Goal: Task Accomplishment & Management: Manage account settings

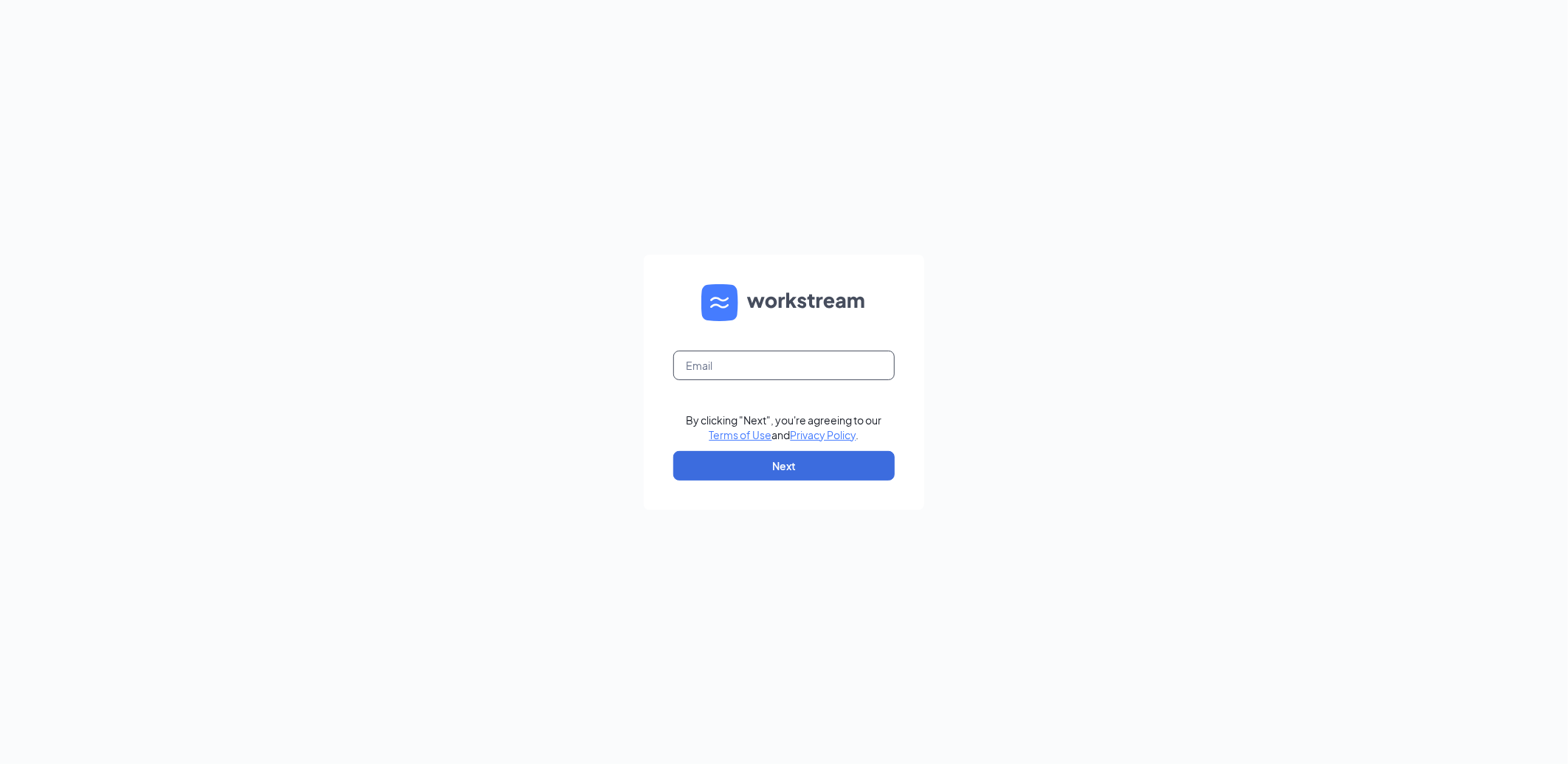
click at [742, 359] on input "text" at bounding box center [784, 365] width 222 height 29
type input "207563@famousforchicken.com"
click at [742, 462] on button "Next" at bounding box center [784, 466] width 222 height 29
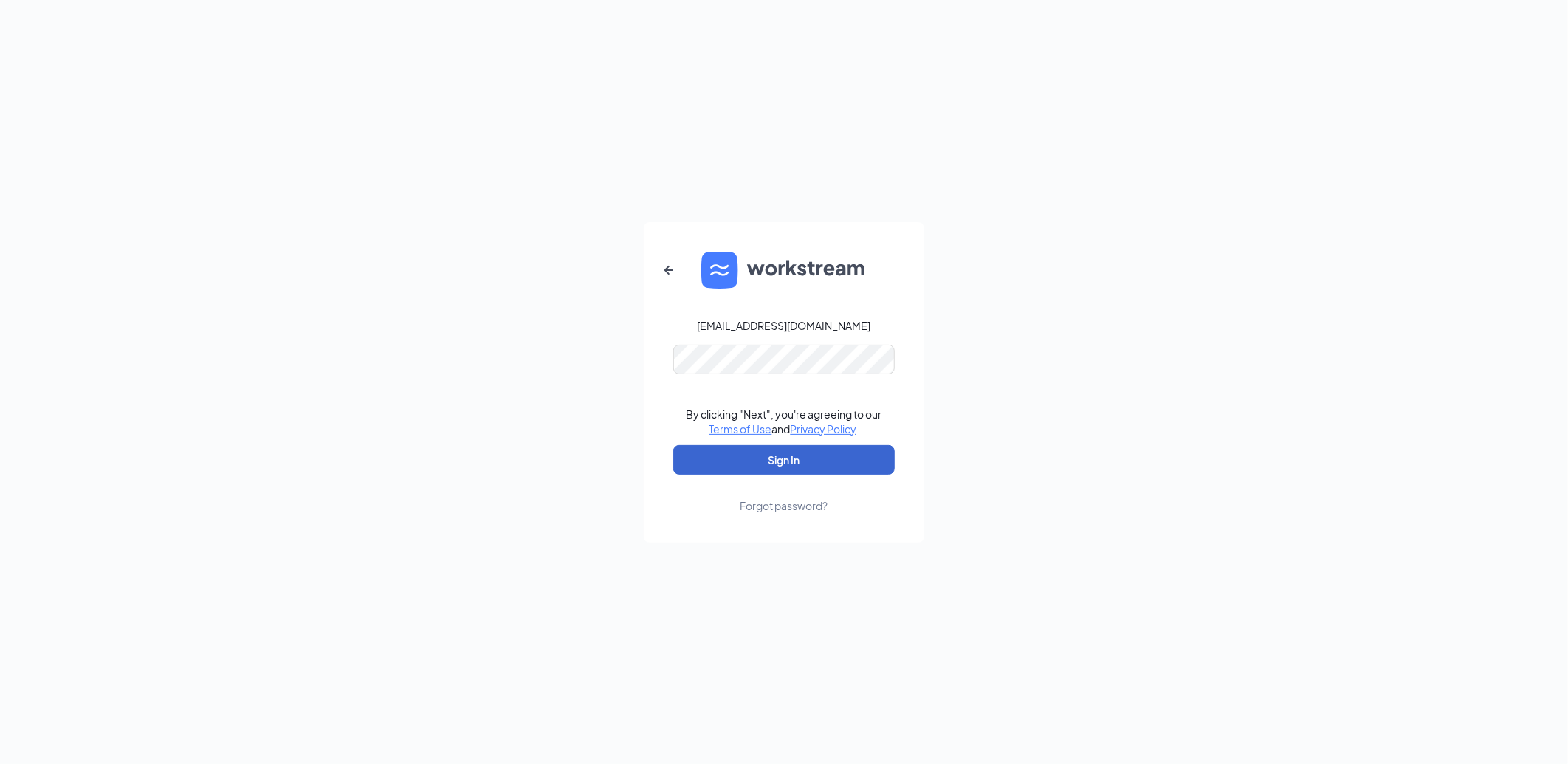
click at [741, 460] on button "Sign In" at bounding box center [784, 459] width 222 height 29
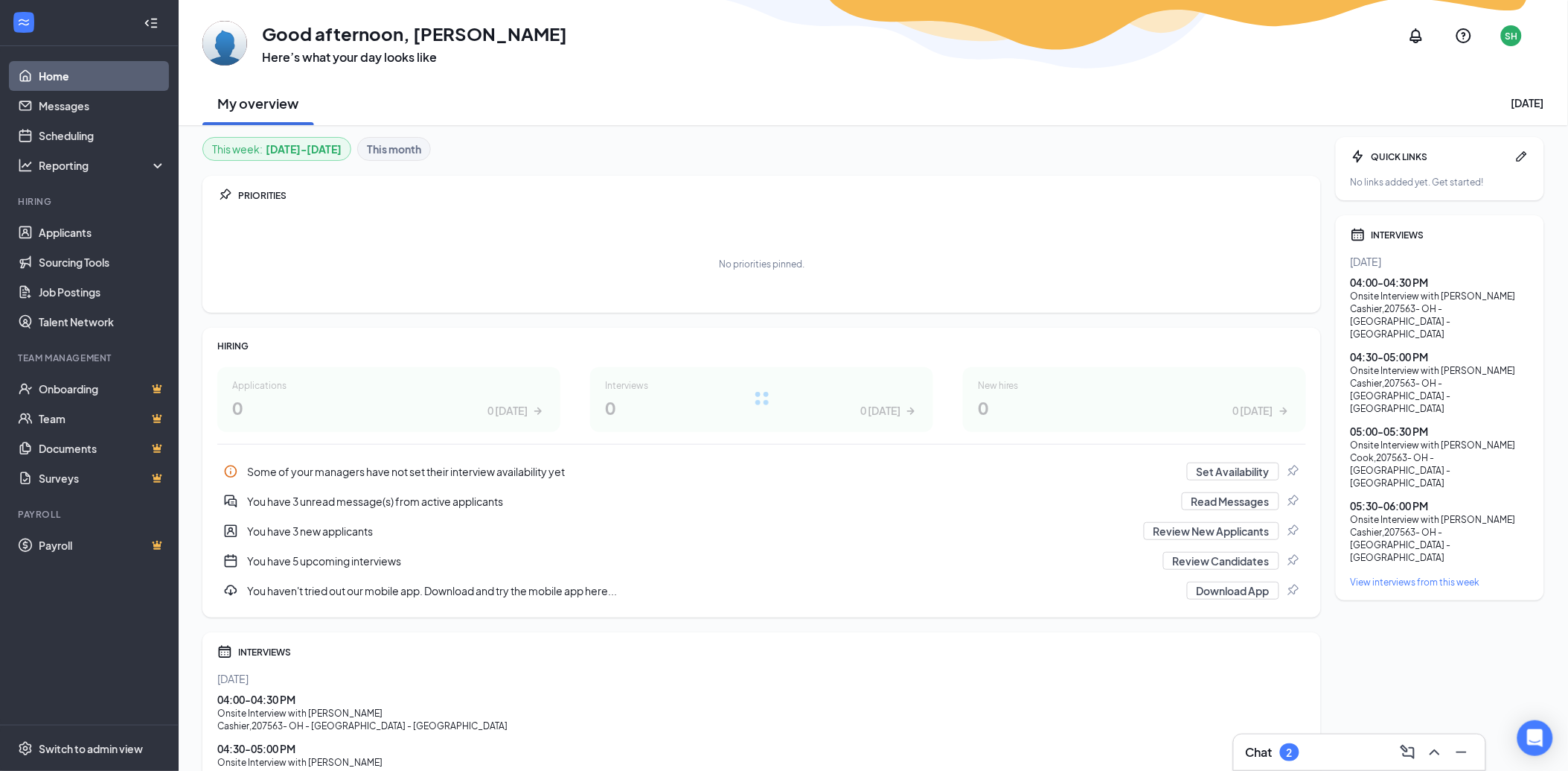
click at [1285, 748] on div "2" at bounding box center [1289, 752] width 19 height 17
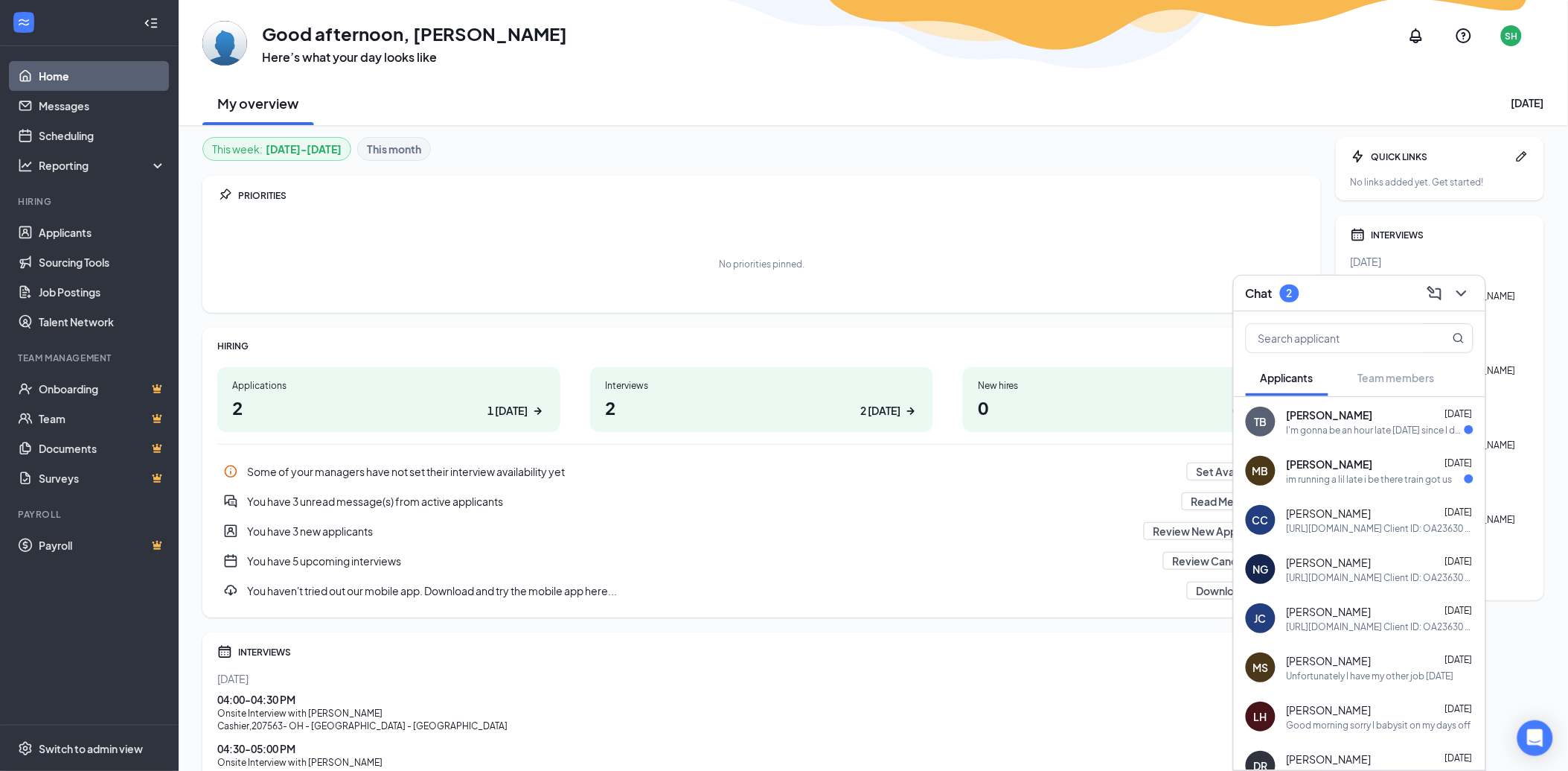
click at [1376, 462] on div "[PERSON_NAME] [DATE]" at bounding box center [1379, 464] width 187 height 15
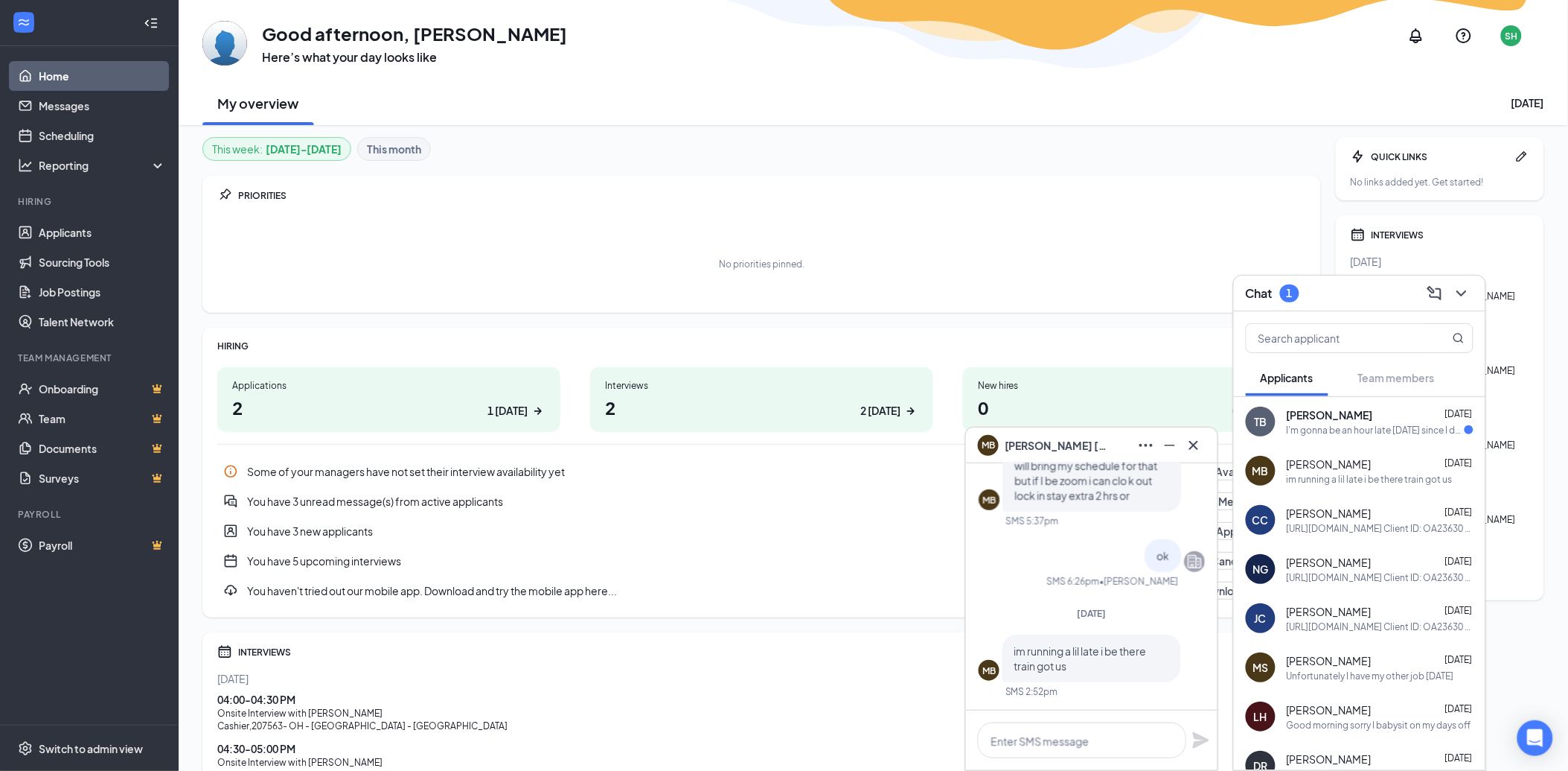
click at [1383, 414] on div "tannean Bruce Aug 25" at bounding box center [1379, 415] width 187 height 15
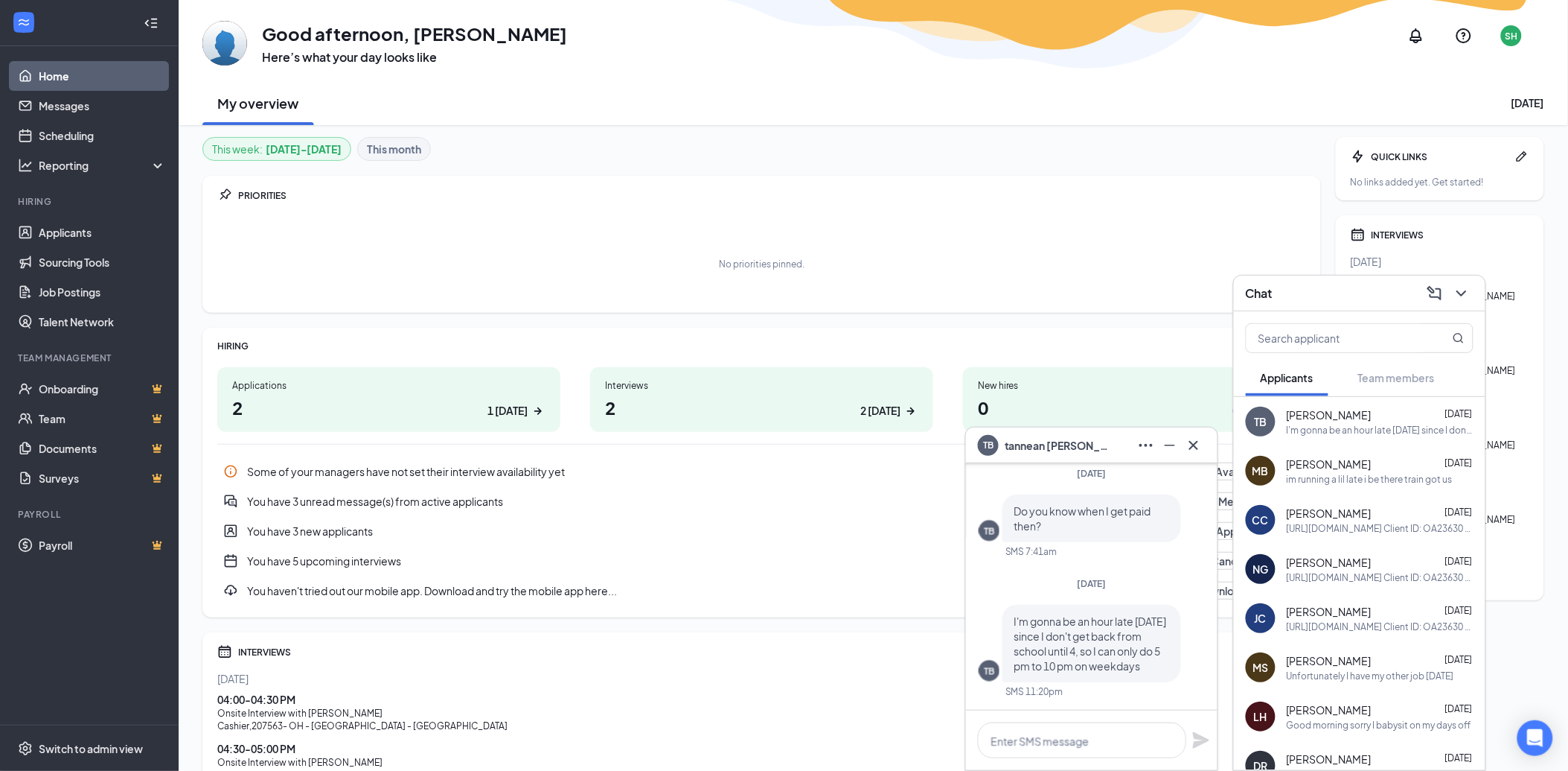
scroll to position [-82, 0]
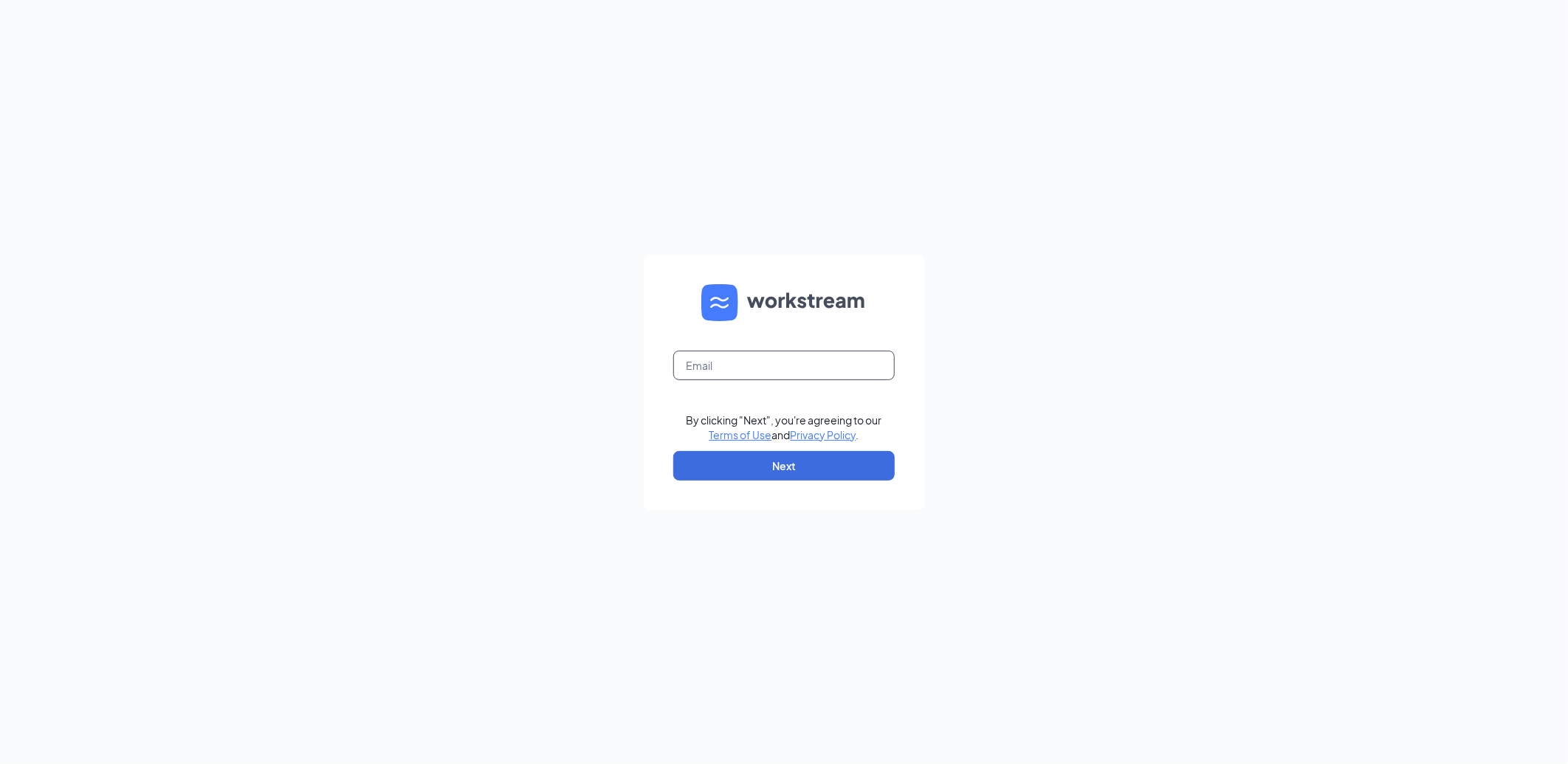
click at [750, 364] on input "text" at bounding box center [784, 365] width 222 height 29
type input "207563@famousforchicken.com"
click at [743, 458] on button "Next" at bounding box center [784, 466] width 222 height 29
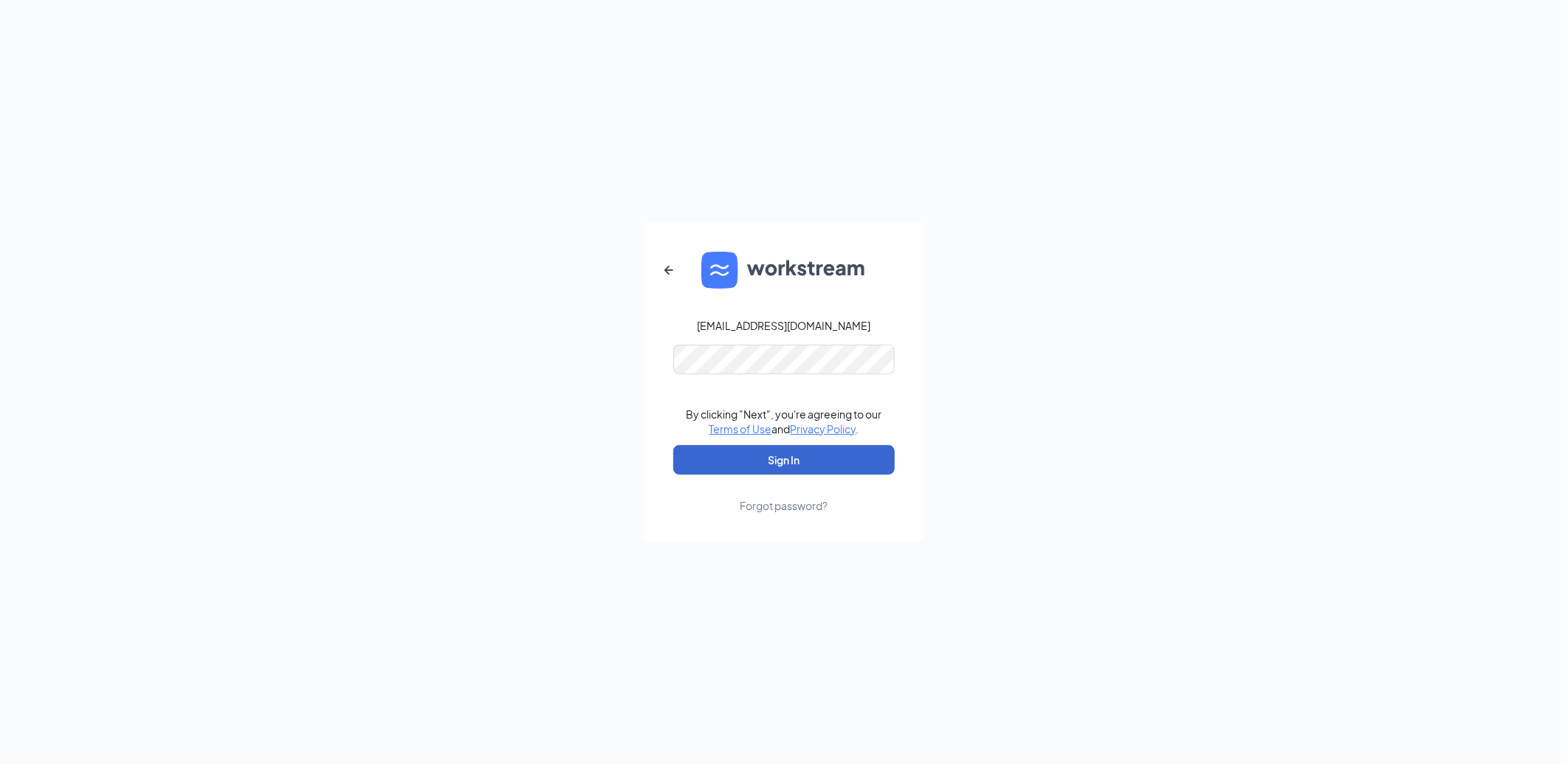
click at [744, 456] on button "Sign In" at bounding box center [784, 459] width 222 height 29
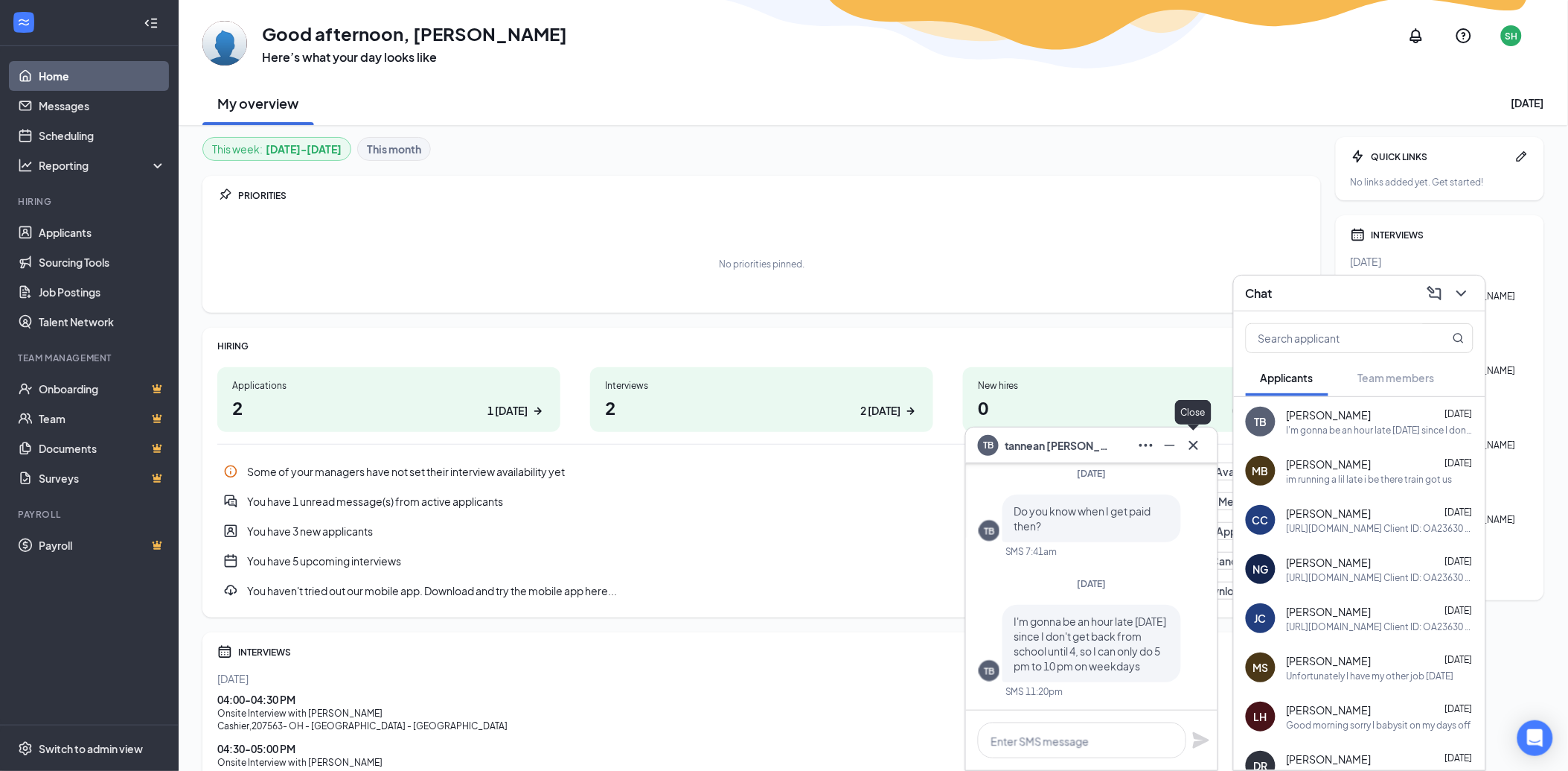
click at [1201, 443] on icon "Cross" at bounding box center [1194, 444] width 17 height 17
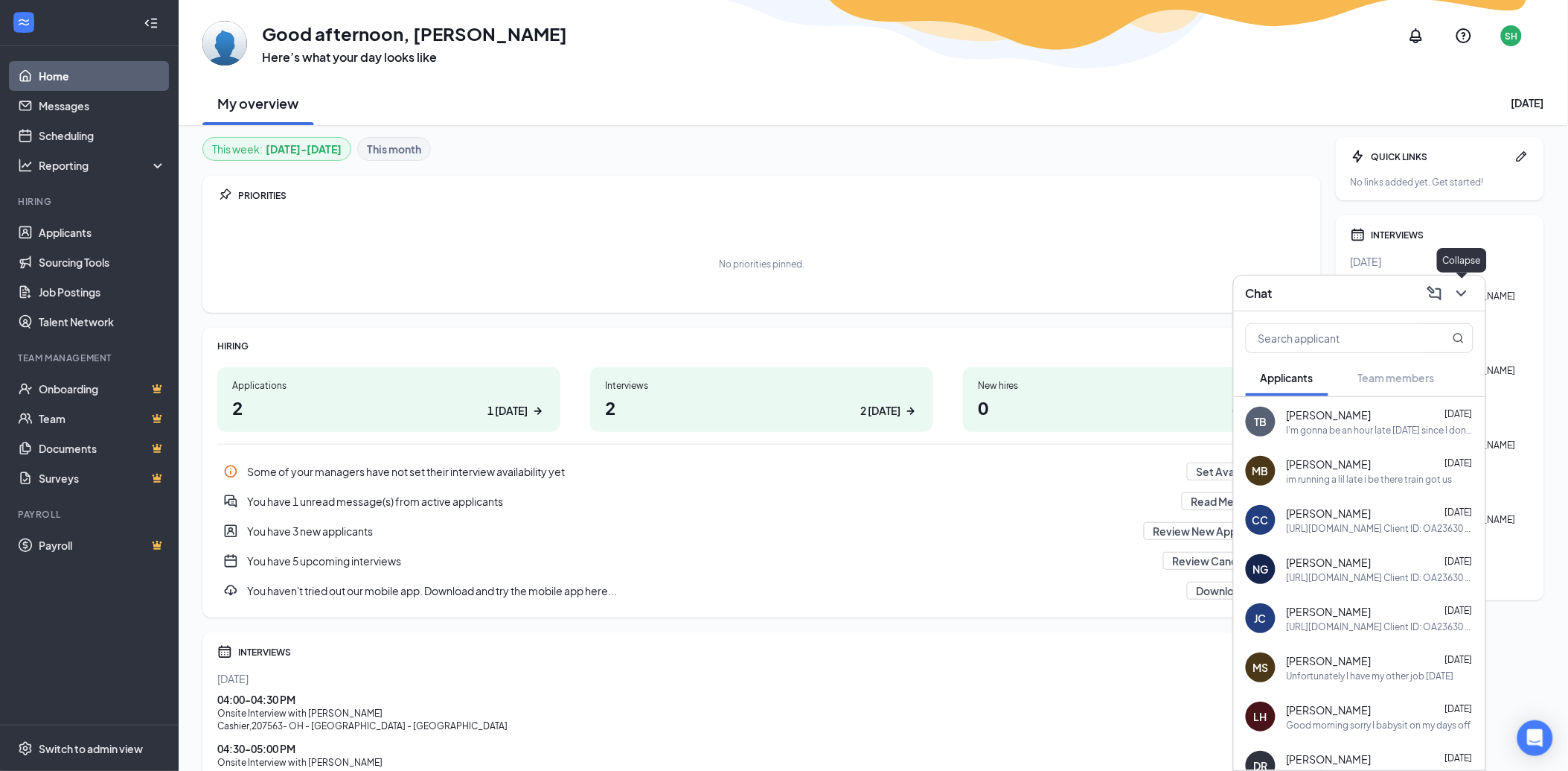
click at [1462, 286] on icon "ChevronDown" at bounding box center [1461, 293] width 17 height 17
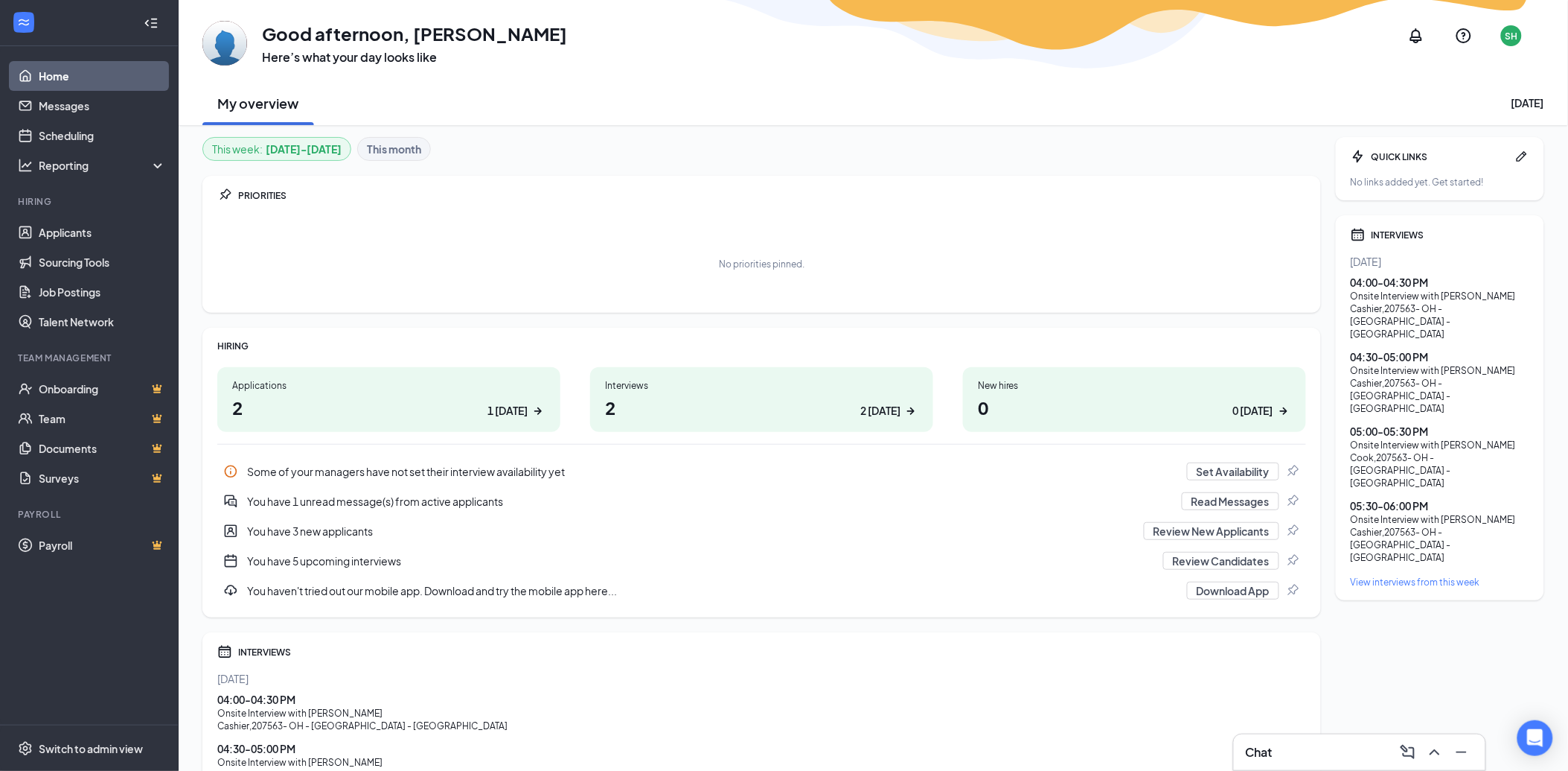
click at [1286, 755] on div "Chat" at bounding box center [1360, 753] width 228 height 24
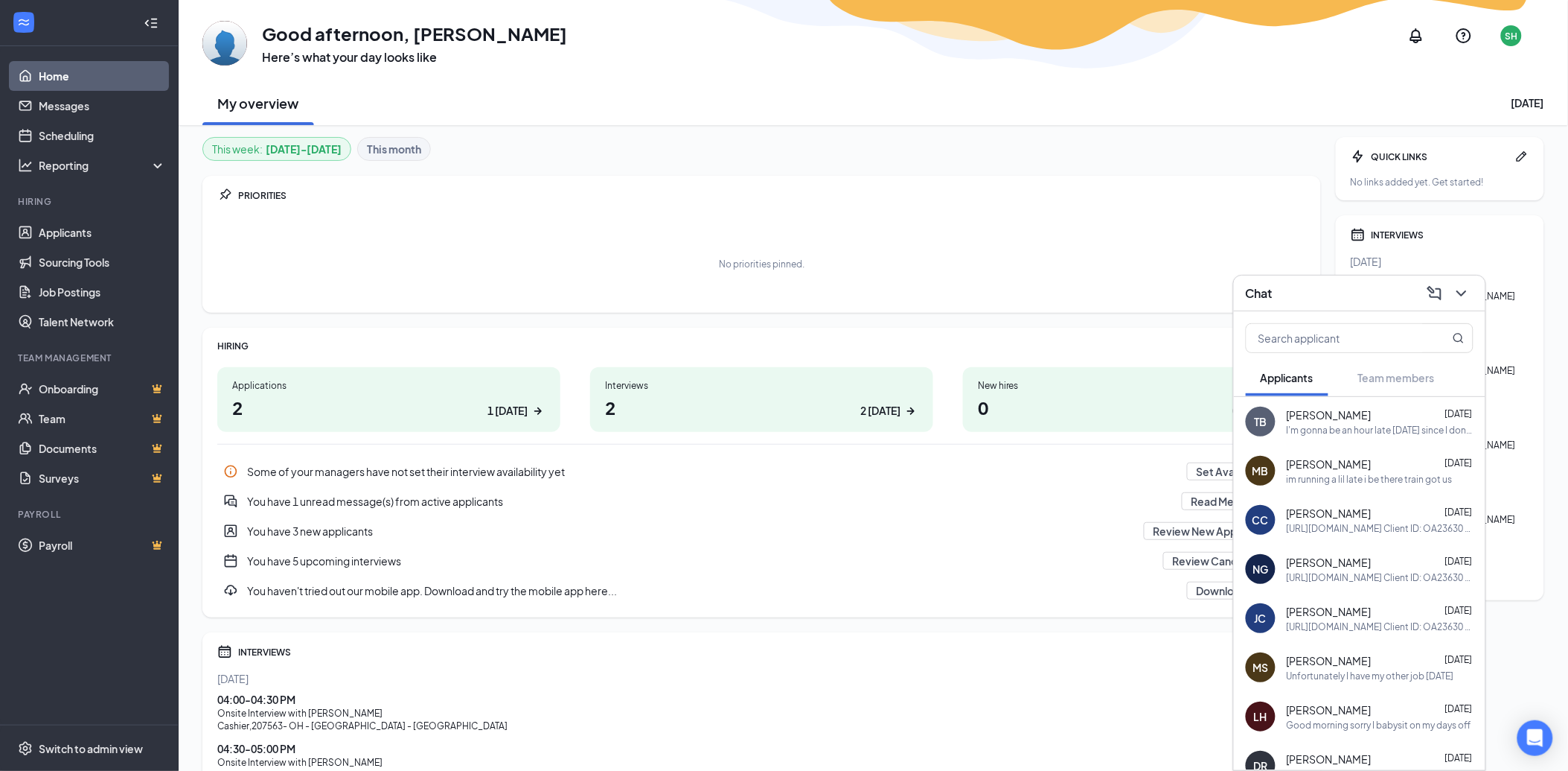
click at [1376, 459] on div "[PERSON_NAME] [DATE]" at bounding box center [1379, 464] width 187 height 15
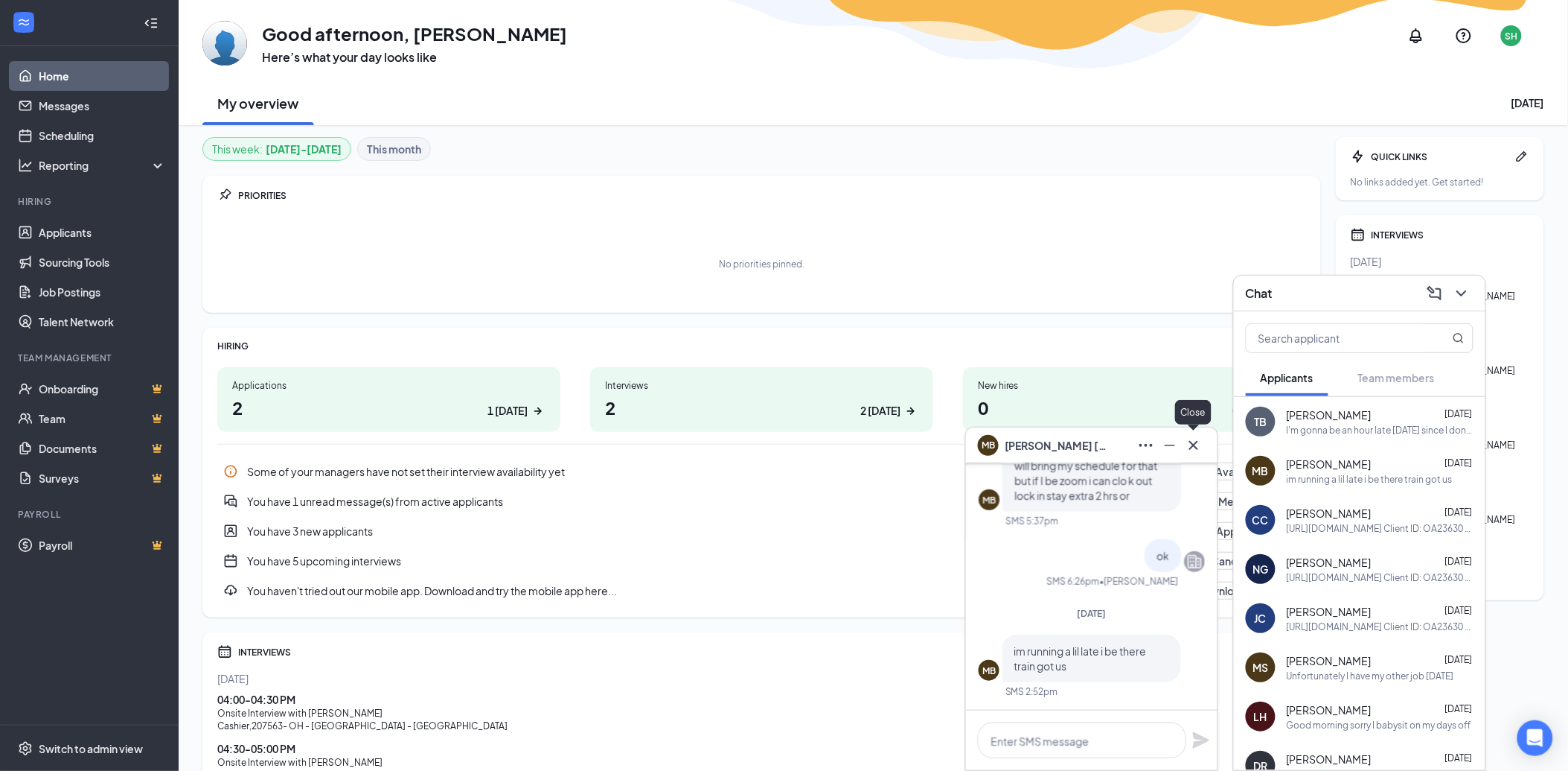
click at [1196, 443] on icon "Cross" at bounding box center [1194, 444] width 9 height 9
